Goal: Learn about a topic

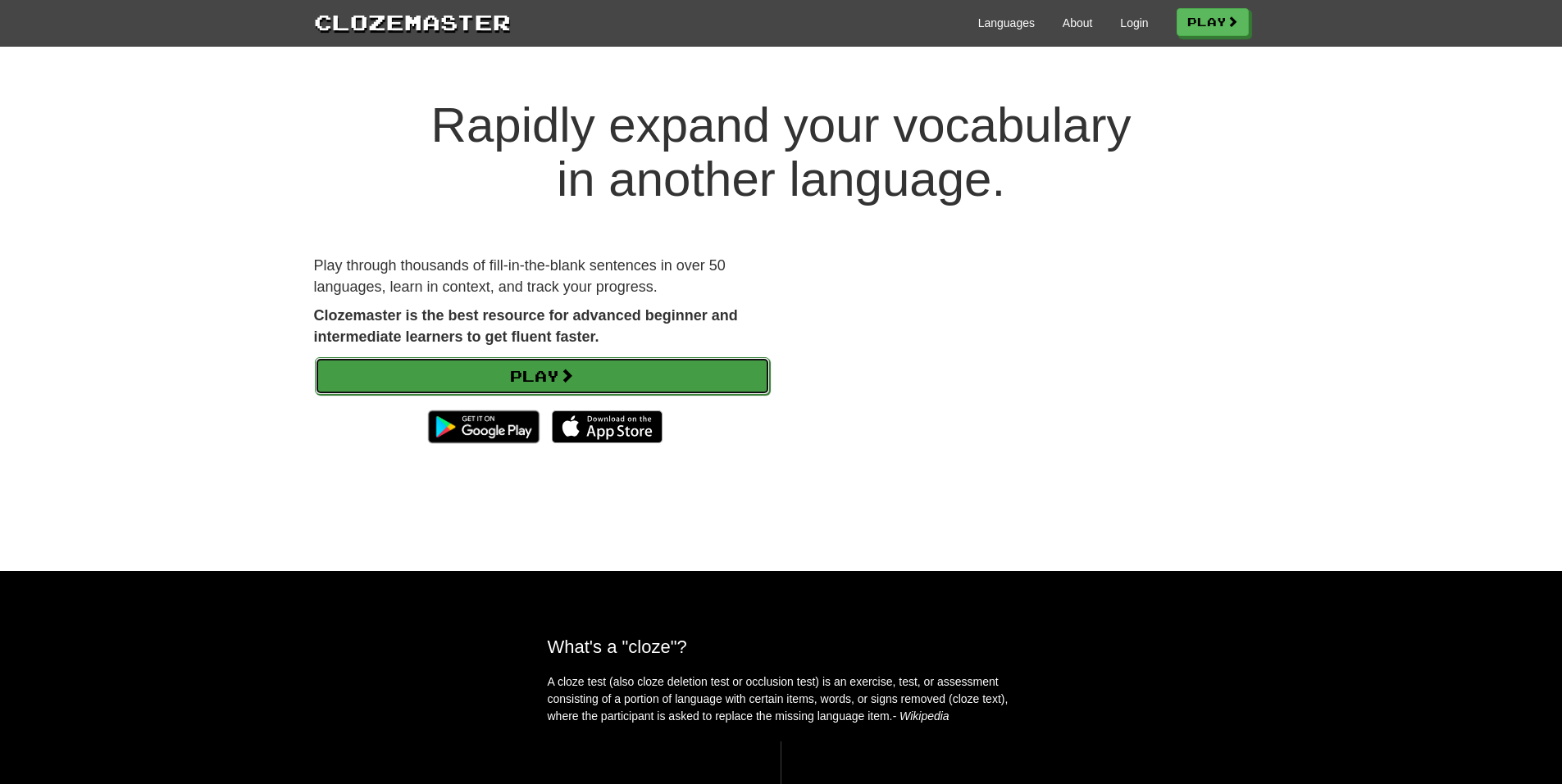
click at [685, 374] on link "Play" at bounding box center [543, 375] width 455 height 38
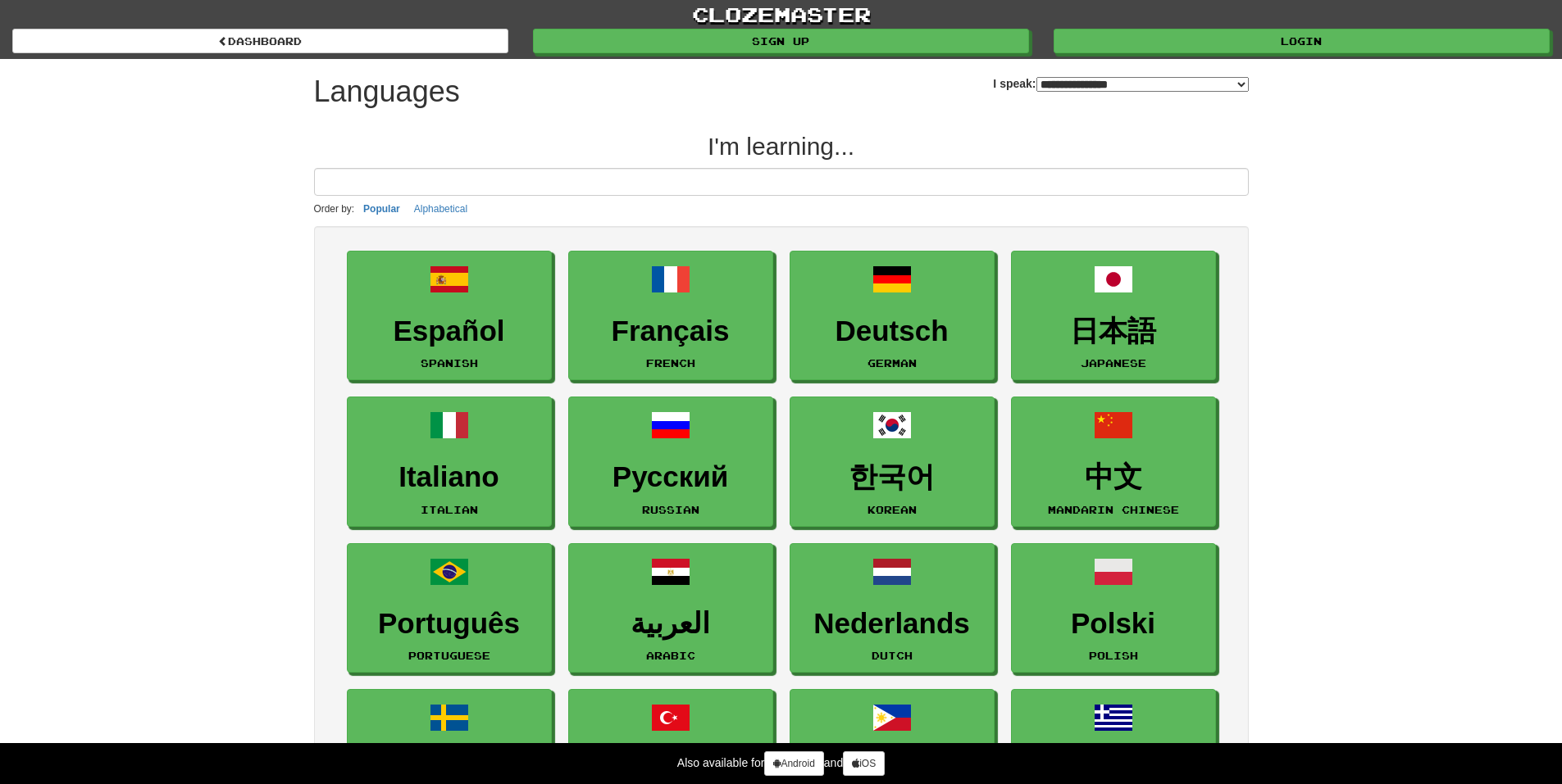
select select "*******"
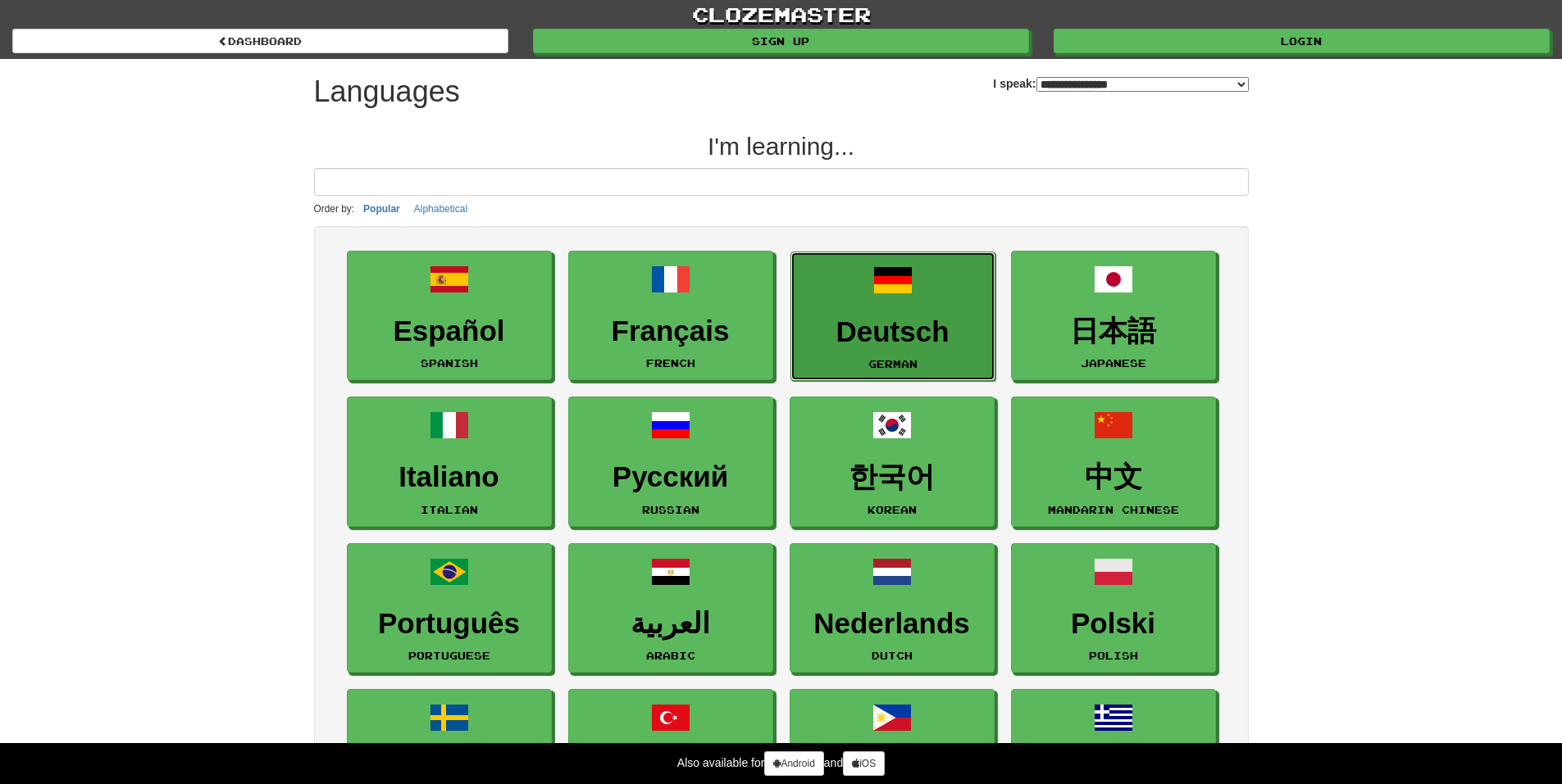
click at [917, 325] on h3 "Deutsch" at bounding box center [893, 332] width 187 height 32
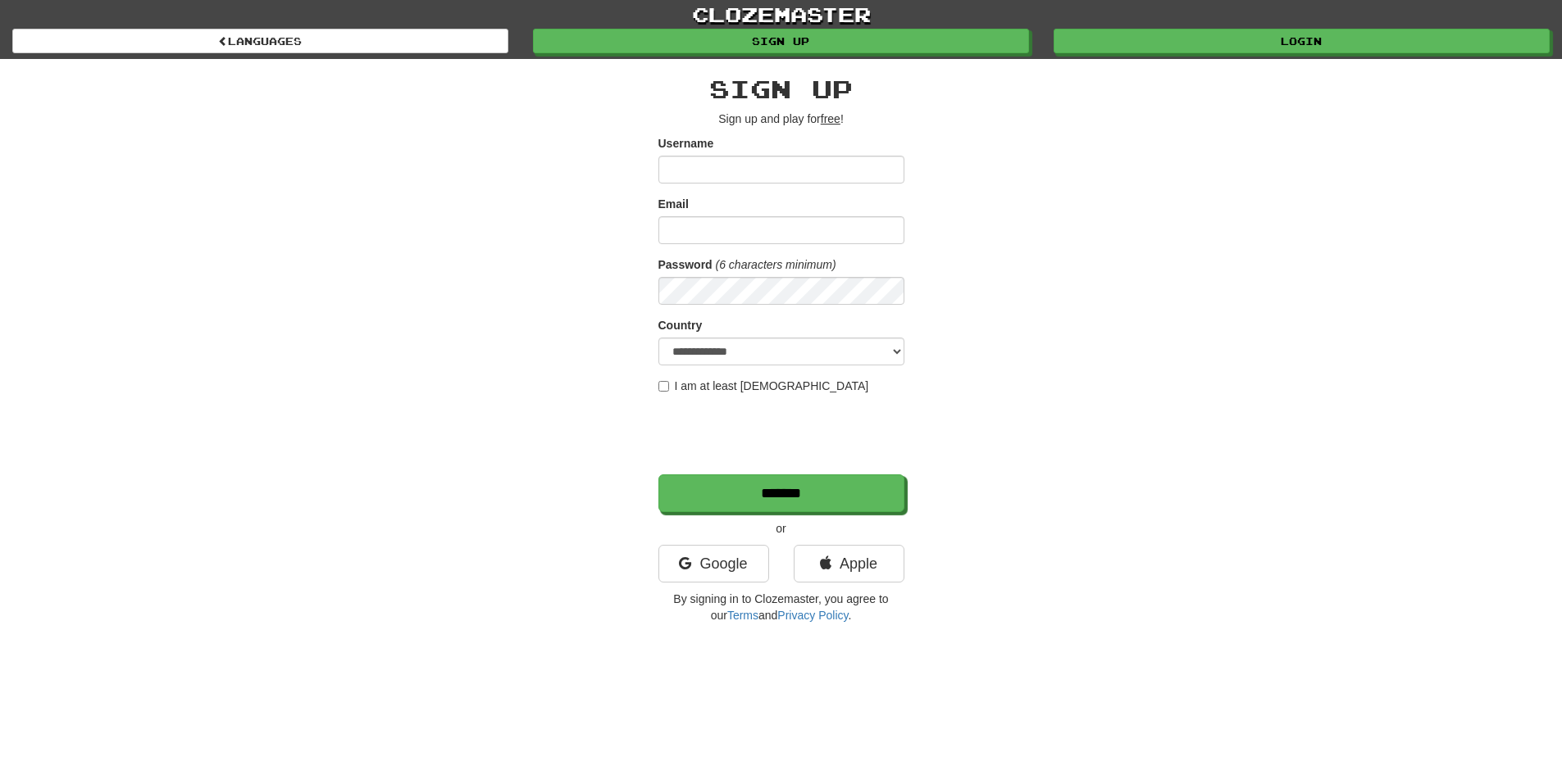
click at [495, 160] on div "**********" at bounding box center [781, 345] width 960 height 573
